Goal: Information Seeking & Learning: Check status

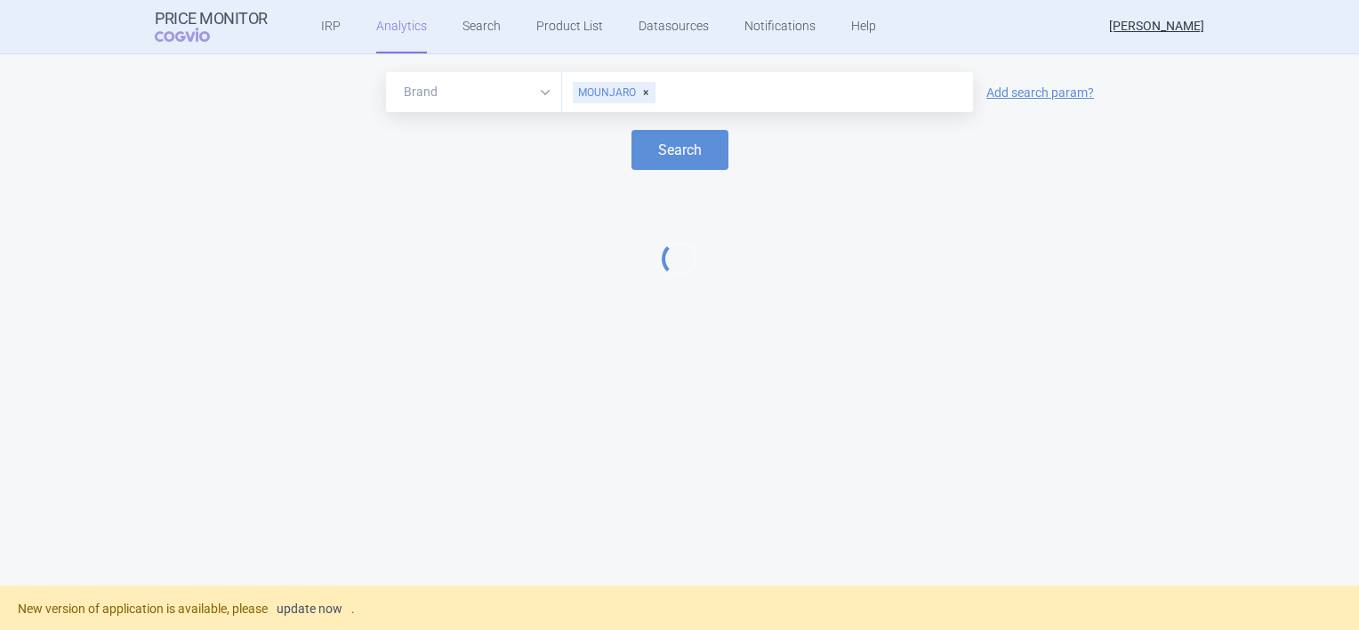
click at [306, 608] on link "update now" at bounding box center [310, 608] width 66 height 12
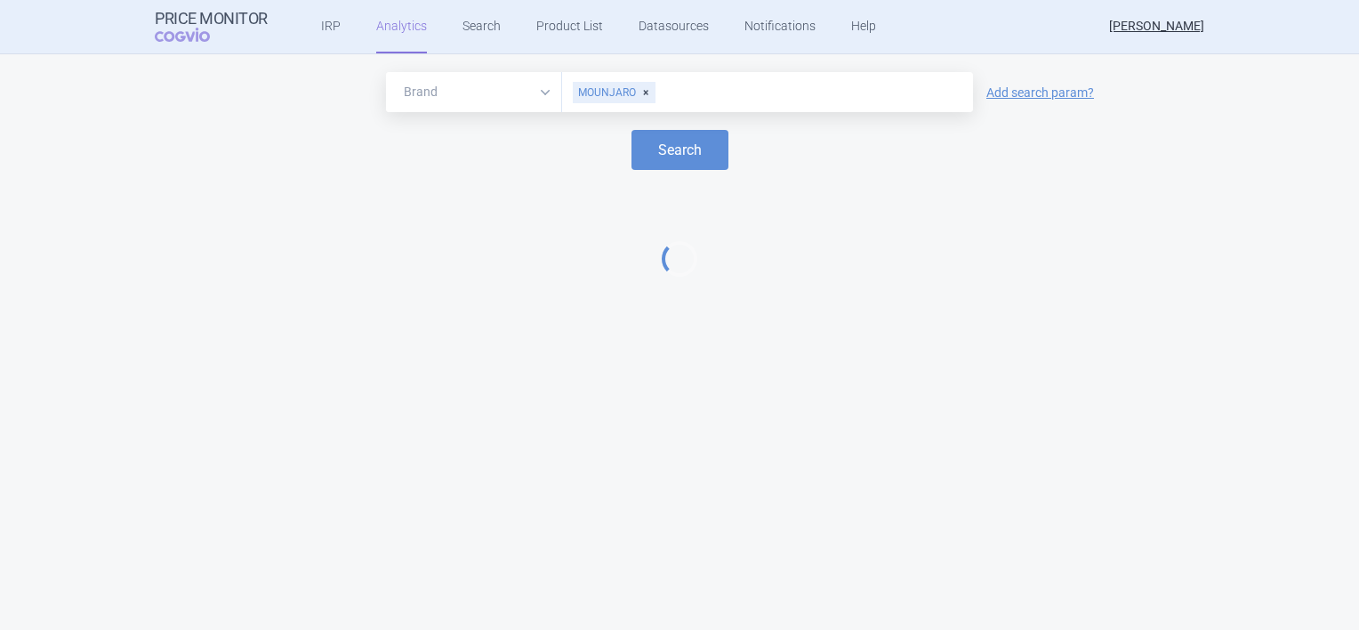
select select "EUR"
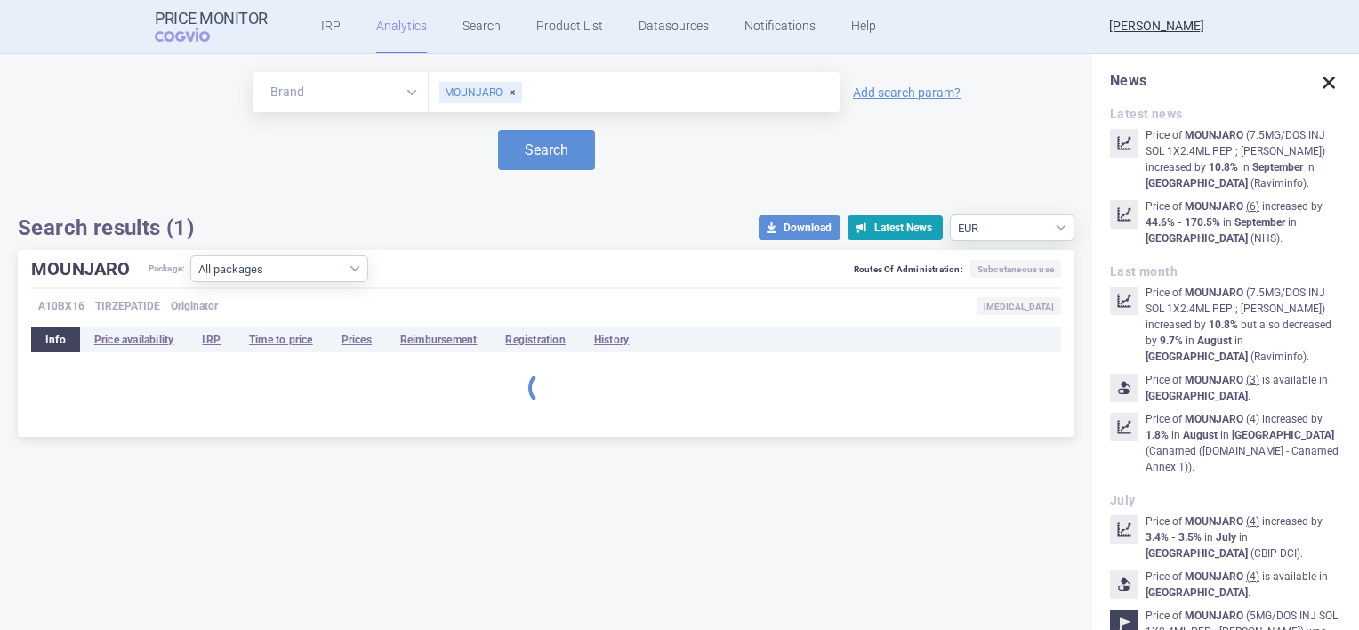
click at [1316, 92] on span at bounding box center [1328, 82] width 25 height 25
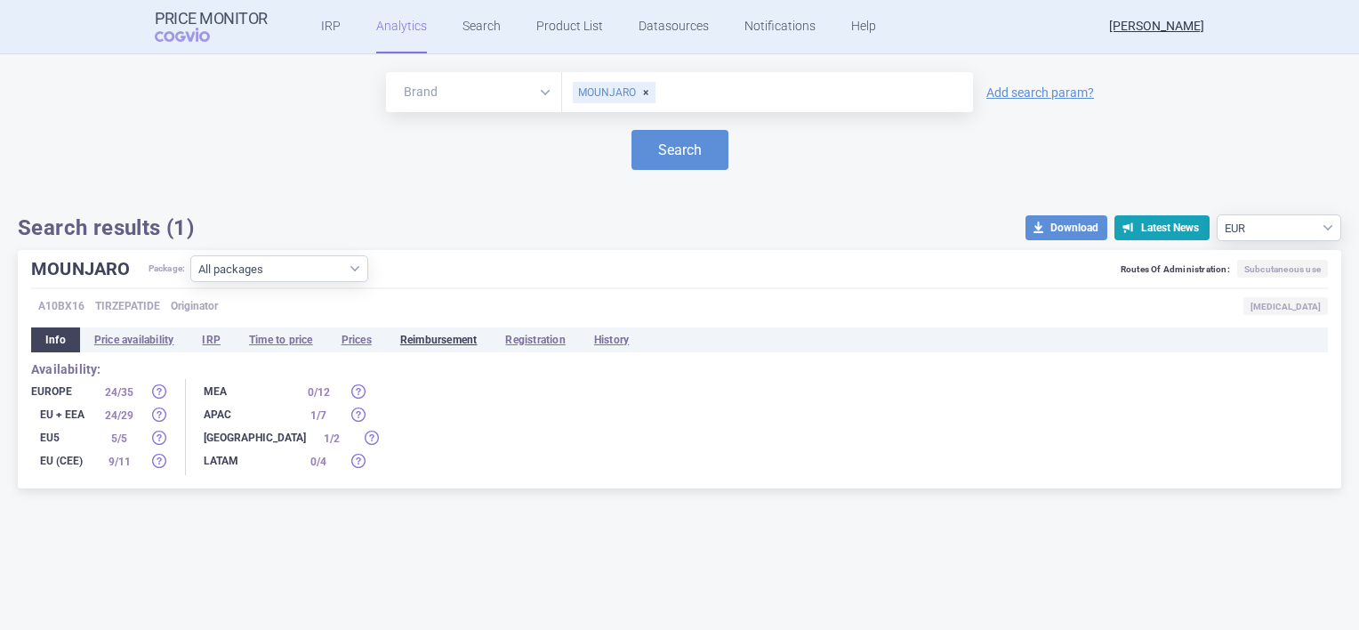
click at [412, 334] on li "Reimbursement" at bounding box center [439, 339] width 106 height 25
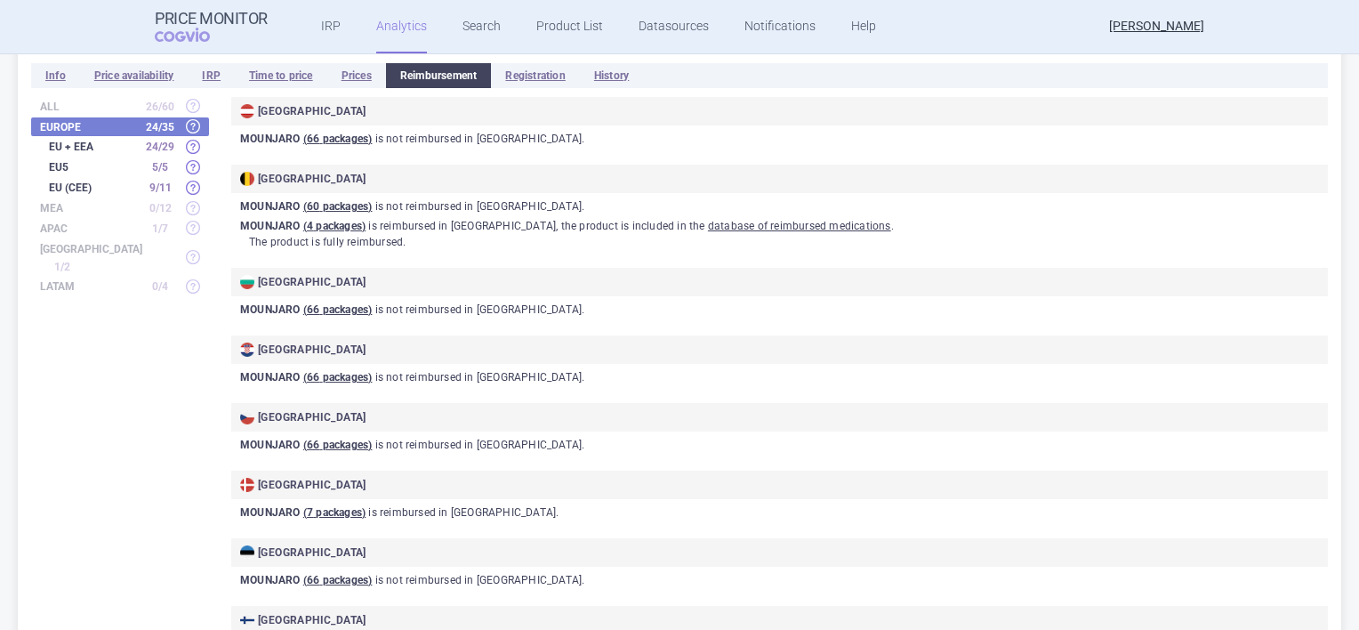
scroll to position [356, 0]
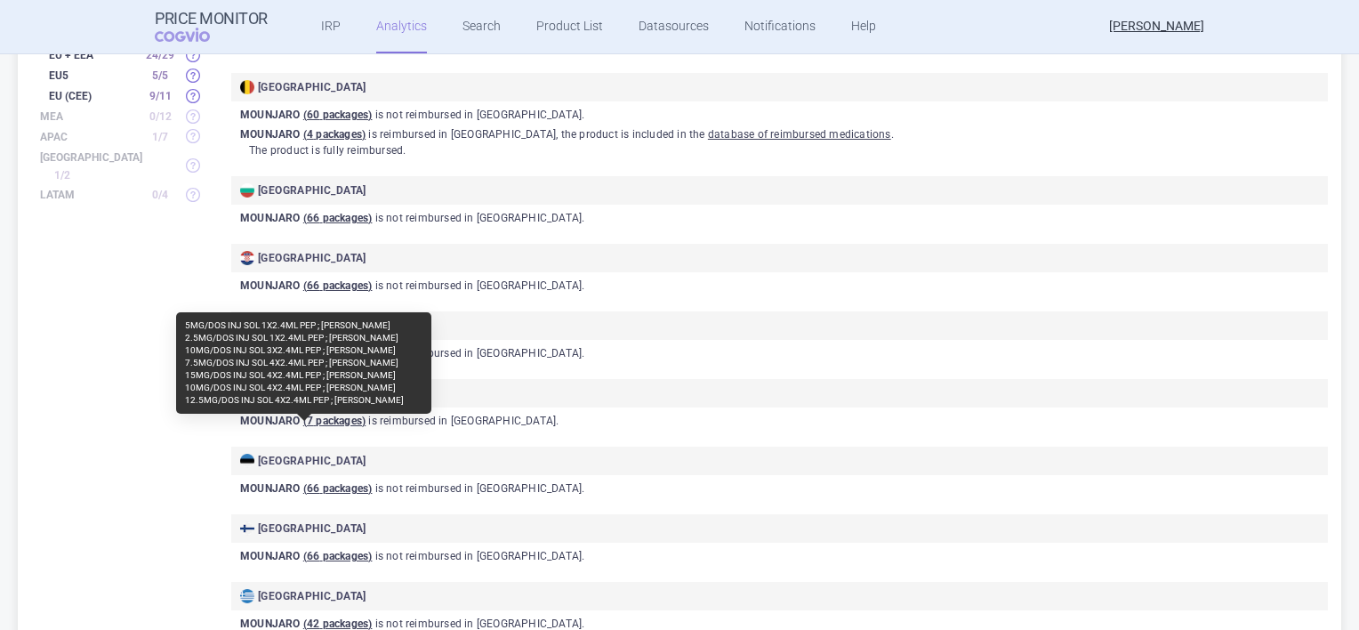
click at [317, 420] on u "( 7 packages )" at bounding box center [334, 420] width 62 height 12
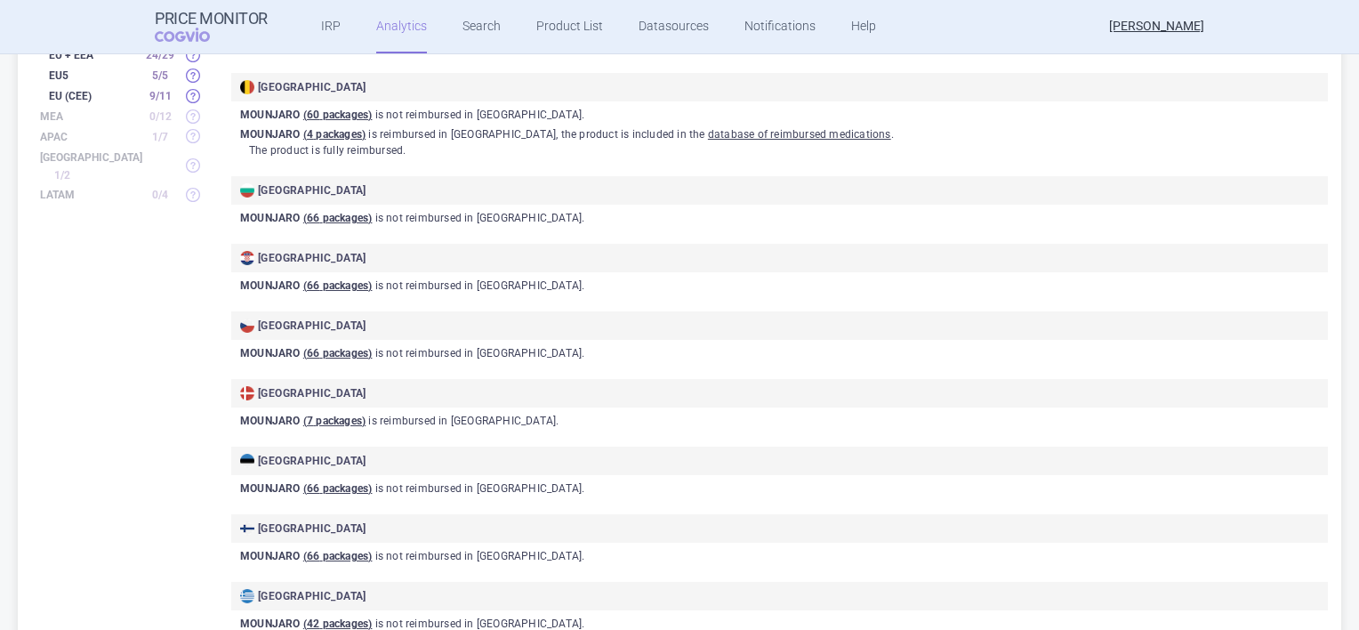
click at [397, 432] on div "Austria MOUNJARO ( 66 packages ) is not reimbursed in [GEOGRAPHIC_DATA] . Belgi…" at bounding box center [768, 633] width 1119 height 1257
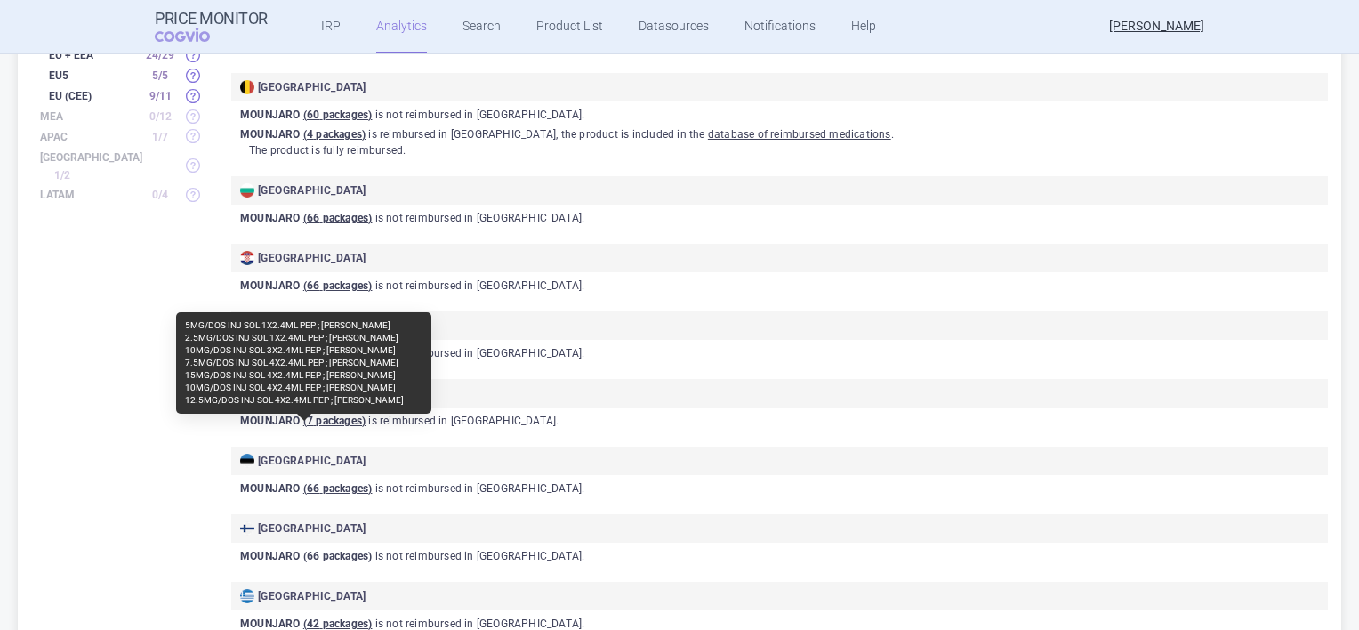
click at [355, 416] on u "( 7 packages )" at bounding box center [334, 420] width 62 height 12
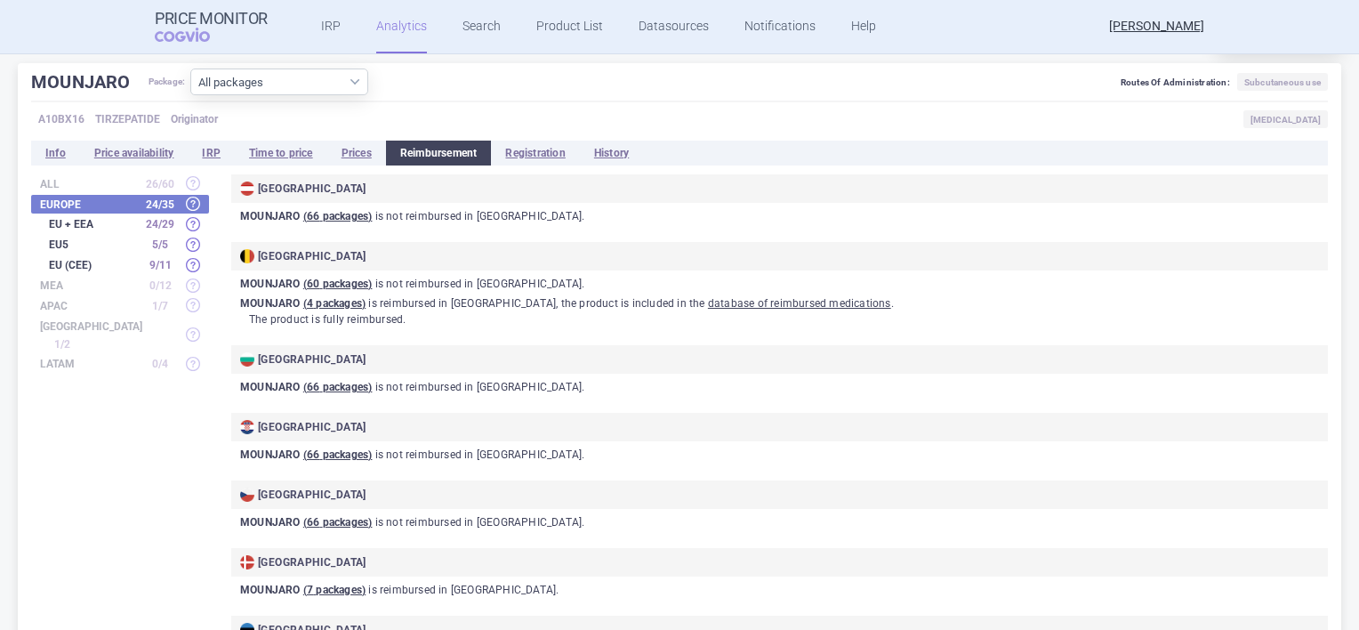
scroll to position [322, 0]
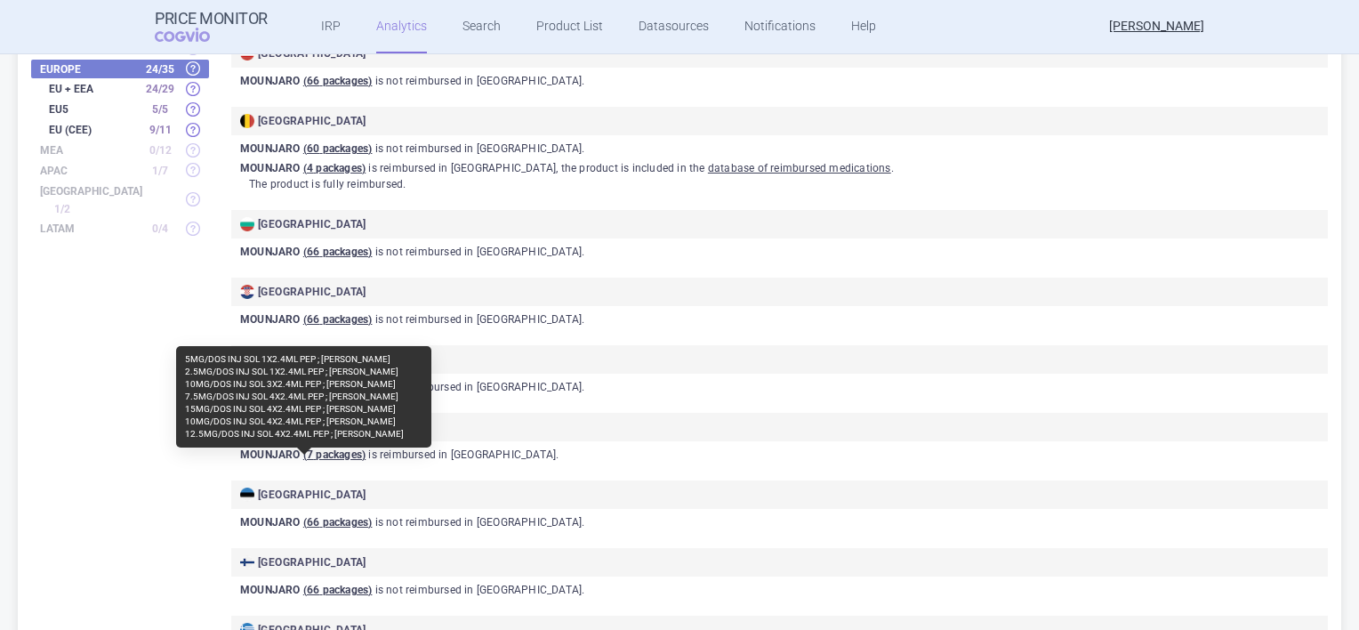
click at [345, 452] on u "( 7 packages )" at bounding box center [334, 454] width 62 height 12
click at [265, 444] on div "5MG/DOS INJ SOL 1X2.4ML PEP ; MOUNJARO KWIKPEN 2.5MG/DOS INJ SOL 1X2.4ML PEP ; …" at bounding box center [303, 396] width 255 height 101
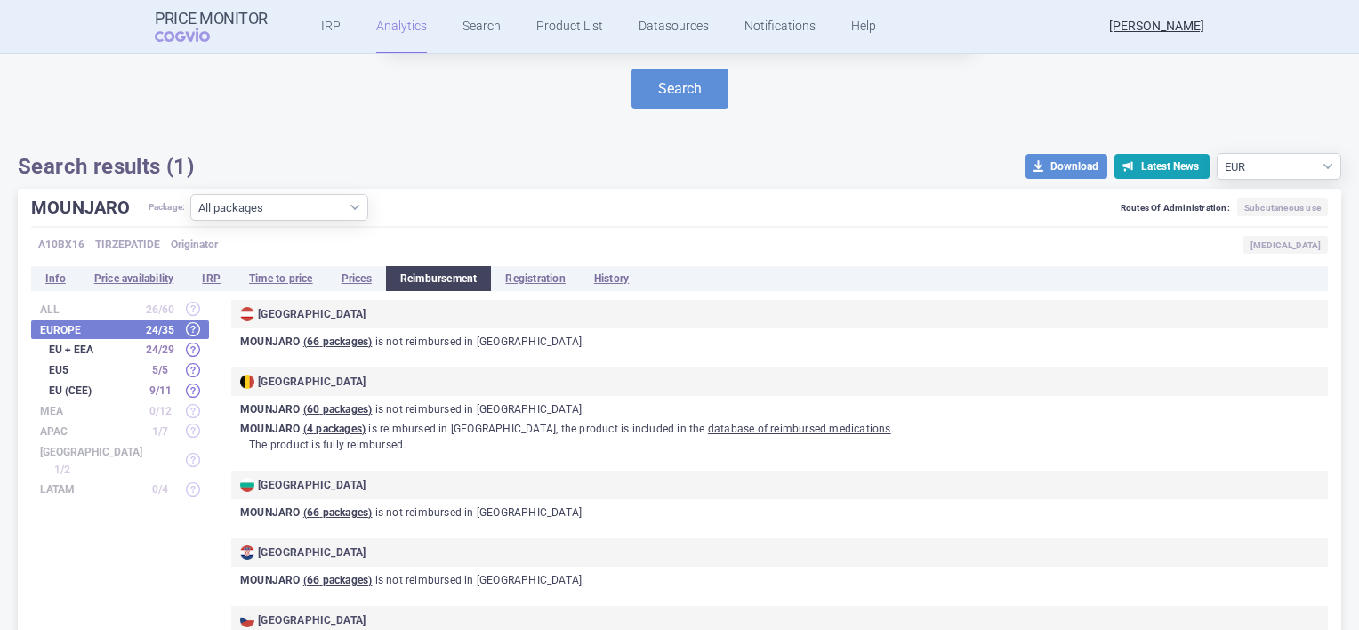
scroll to position [89, 0]
